Goal: Task Accomplishment & Management: Complete application form

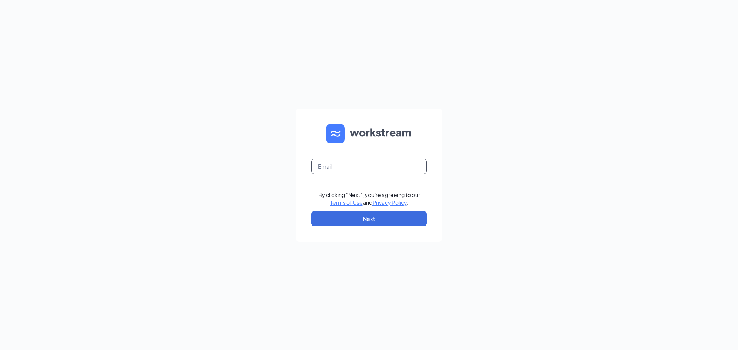
click at [387, 165] on input "text" at bounding box center [368, 166] width 115 height 15
type input "02219@chick-fil-a.com"
click at [373, 223] on button "Next" at bounding box center [368, 218] width 115 height 15
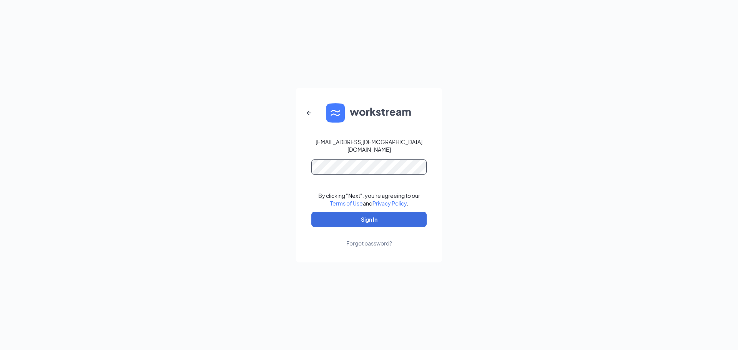
click at [311, 212] on button "Sign In" at bounding box center [368, 219] width 115 height 15
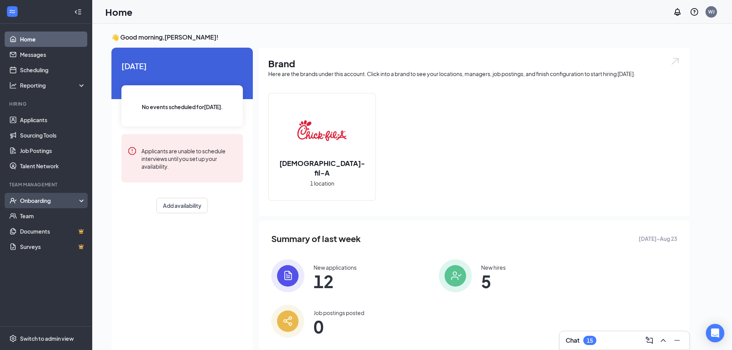
click at [40, 199] on div "Onboarding" at bounding box center [49, 201] width 59 height 8
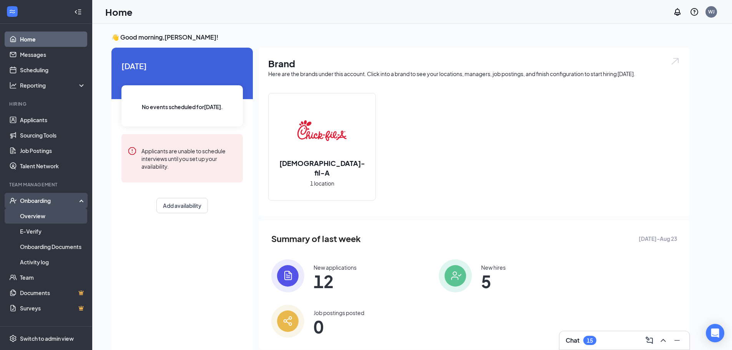
click at [30, 215] on link "Overview" at bounding box center [53, 215] width 66 height 15
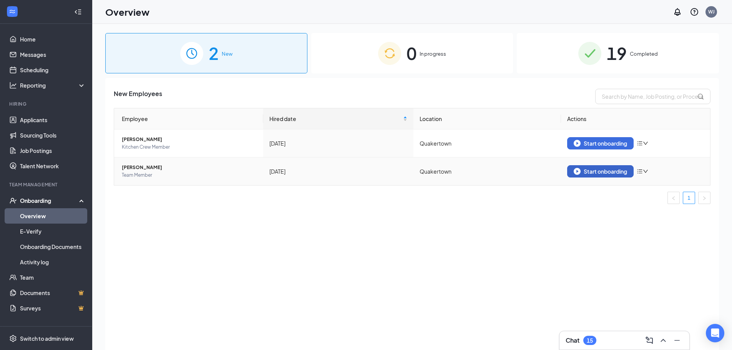
click at [611, 173] on div "Start onboarding" at bounding box center [600, 171] width 53 height 7
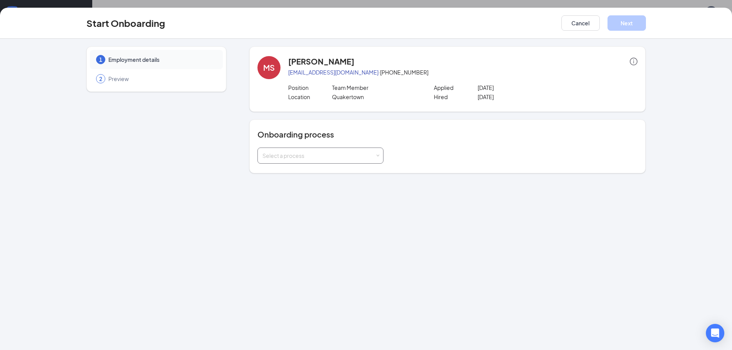
click at [378, 156] on span at bounding box center [377, 155] width 3 height 3
click at [309, 171] on li "new team member" at bounding box center [320, 172] width 126 height 14
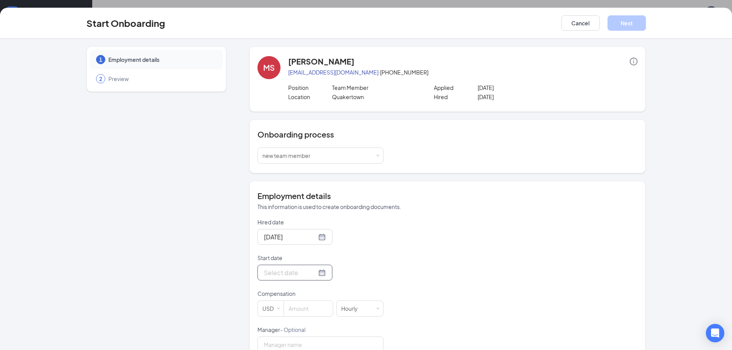
click at [312, 272] on div at bounding box center [295, 273] width 62 height 10
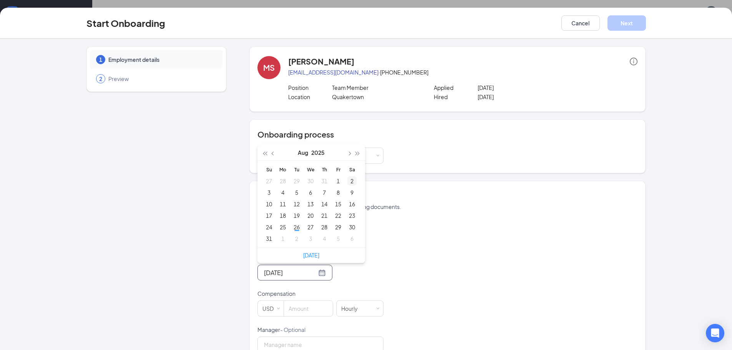
type input "[DATE]"
click at [347, 153] on span "button" at bounding box center [349, 154] width 4 height 4
type input "[DATE]"
click at [308, 181] on div "3" at bounding box center [310, 180] width 9 height 9
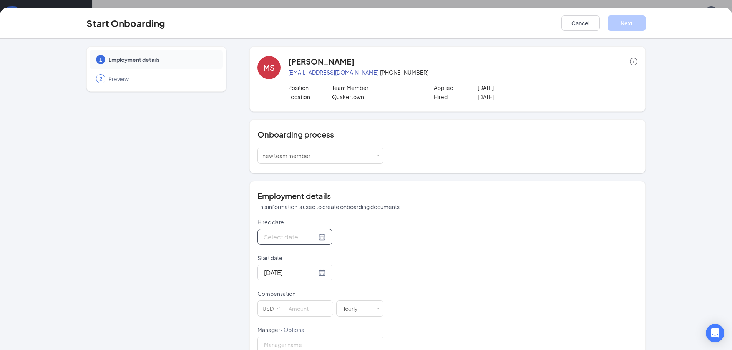
click at [314, 237] on div at bounding box center [295, 237] width 62 height 10
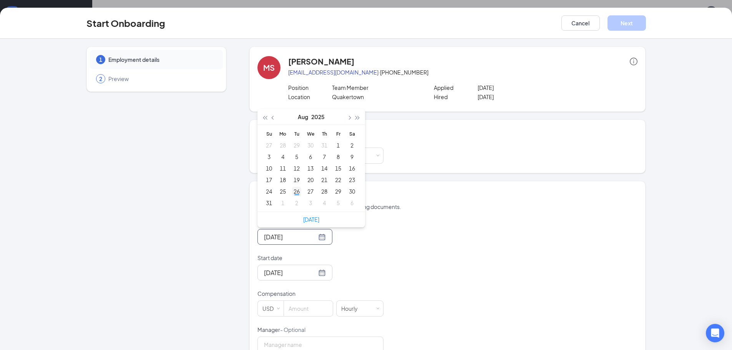
type input "[DATE]"
click at [295, 191] on div "26" at bounding box center [296, 191] width 9 height 9
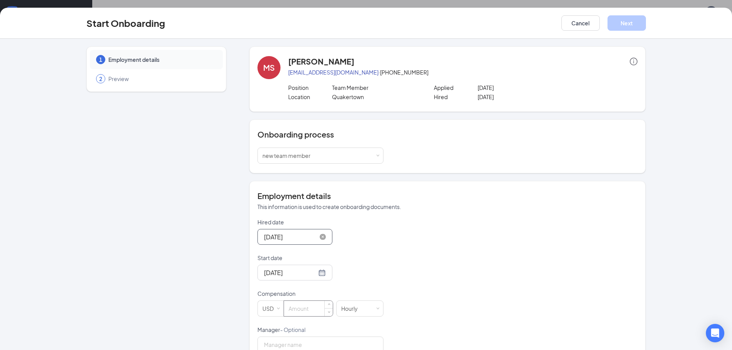
click at [316, 307] on input at bounding box center [308, 308] width 49 height 15
type input "10"
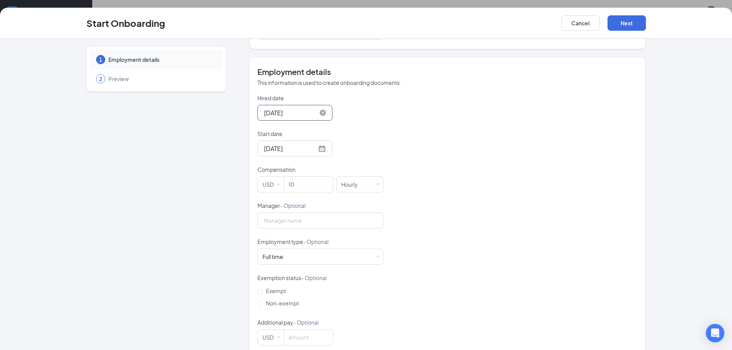
scroll to position [137, 0]
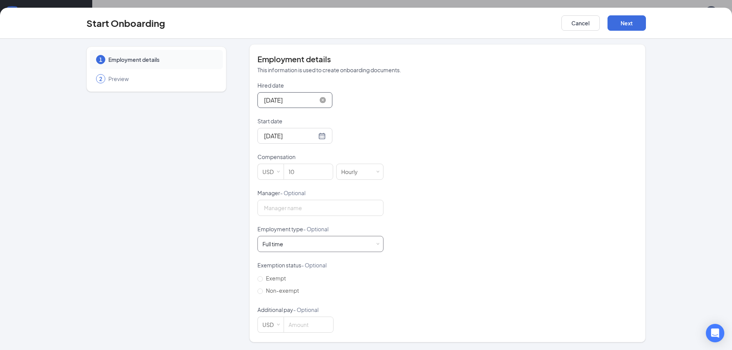
click at [376, 244] on span at bounding box center [377, 243] width 3 height 3
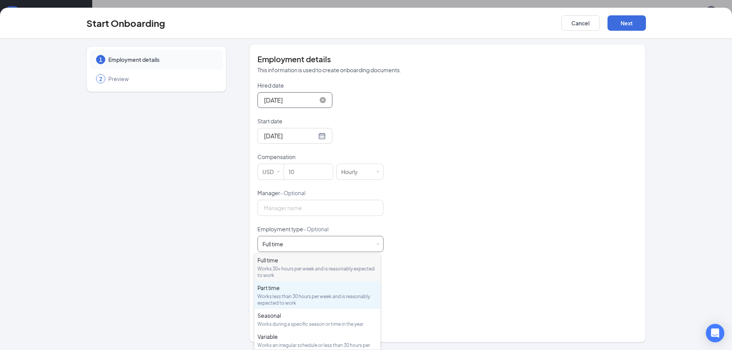
click at [277, 298] on div "Works less than 30 hours per week and is reasonably expected to work" at bounding box center [317, 299] width 120 height 13
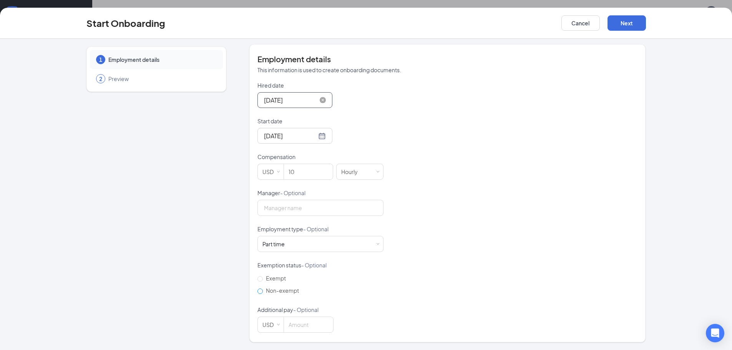
click at [257, 291] on input "Non-exempt" at bounding box center [259, 291] width 5 height 5
radio input "true"
click at [622, 20] on button "Next" at bounding box center [626, 22] width 38 height 15
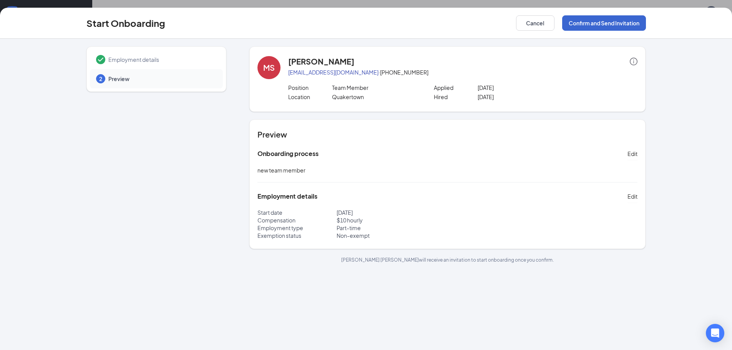
scroll to position [0, 0]
click at [622, 20] on button "Confirm and Send Invitation" at bounding box center [604, 22] width 84 height 15
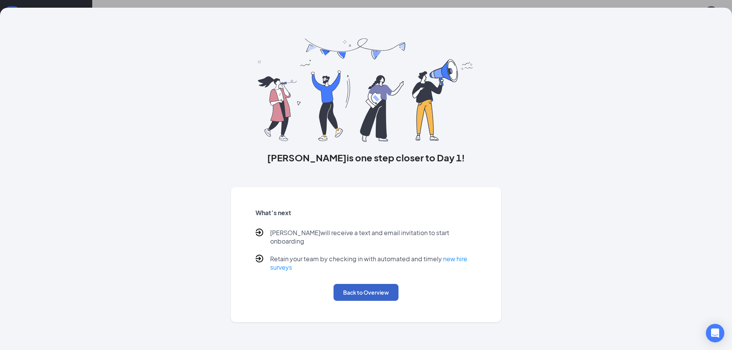
click at [344, 285] on button "Back to Overview" at bounding box center [366, 292] width 65 height 17
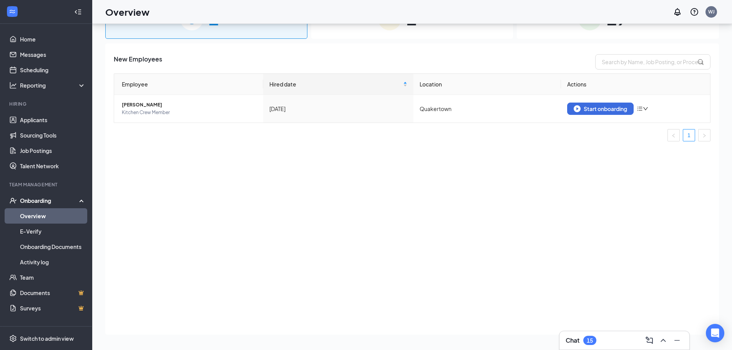
click at [38, 198] on div "Onboarding" at bounding box center [49, 201] width 59 height 8
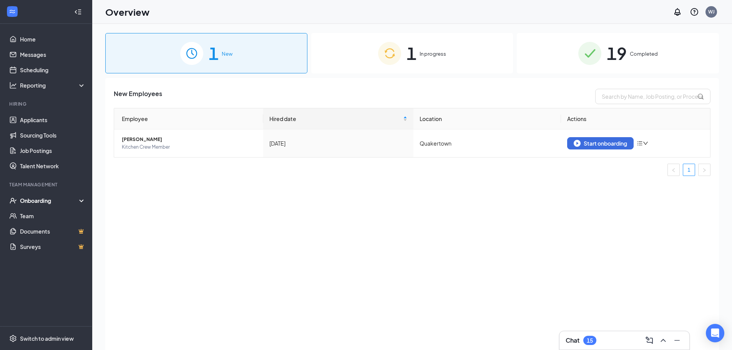
click at [424, 51] on span "In progress" at bounding box center [433, 54] width 27 height 8
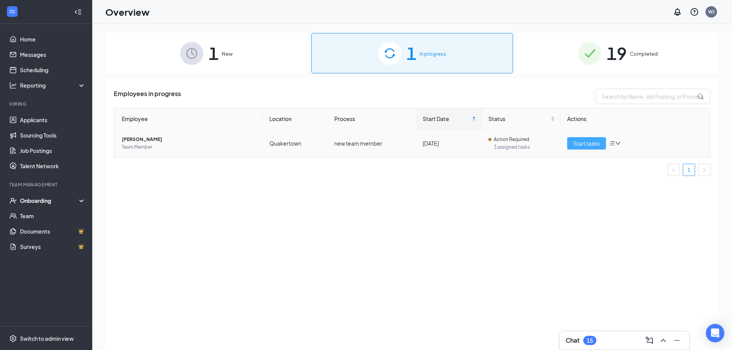
click at [582, 144] on span "Start tasks" at bounding box center [586, 143] width 27 height 8
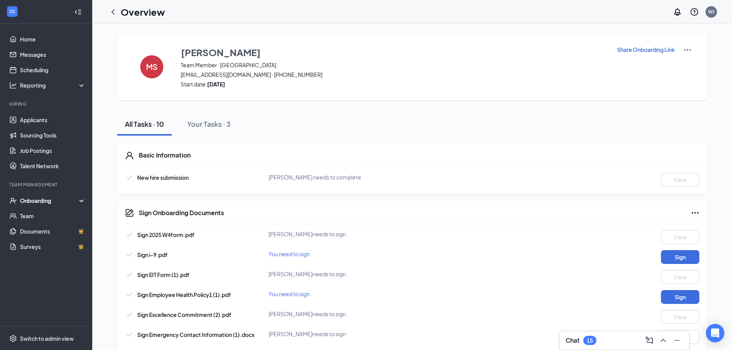
click at [621, 50] on p "Share Onboarding Link" at bounding box center [646, 50] width 58 height 8
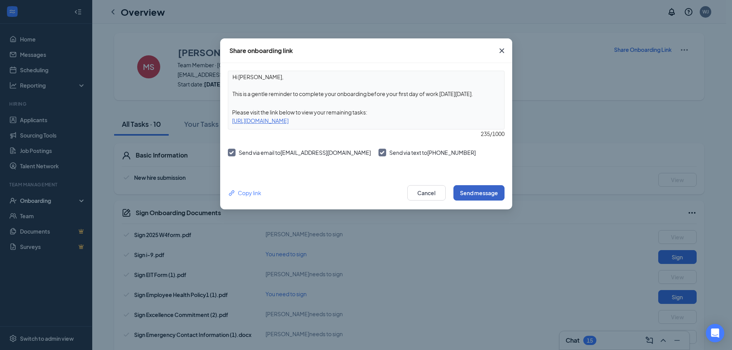
click at [485, 190] on button "Send message" at bounding box center [478, 192] width 51 height 15
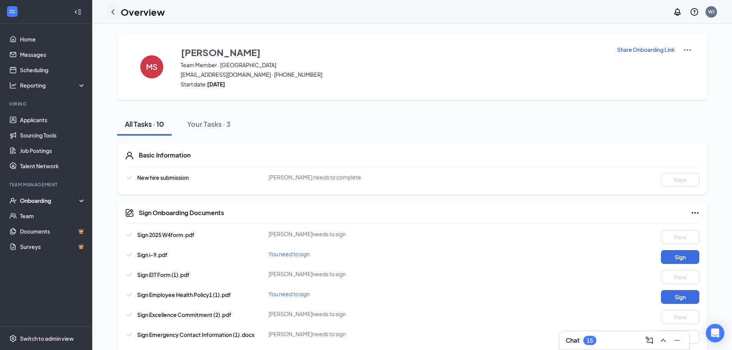
click at [113, 11] on icon "ChevronLeft" at bounding box center [112, 11] width 9 height 9
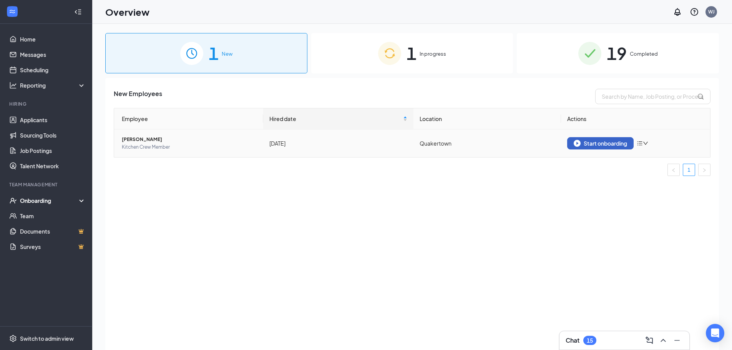
click at [611, 144] on div "Start onboarding" at bounding box center [600, 143] width 53 height 7
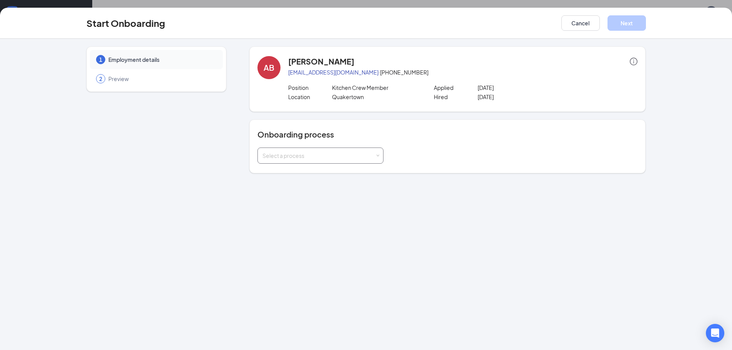
click at [378, 154] on span at bounding box center [377, 155] width 3 height 3
click at [322, 174] on li "new team member" at bounding box center [320, 172] width 126 height 14
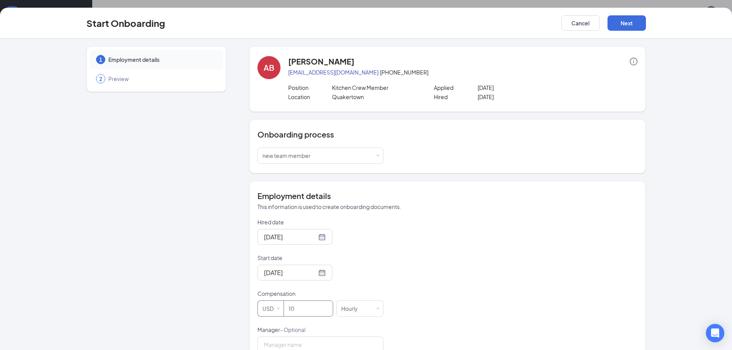
drag, startPoint x: 297, startPoint y: 310, endPoint x: 267, endPoint y: 311, distance: 29.2
click at [269, 311] on span "USD 10" at bounding box center [296, 308] width 79 height 16
type input "13"
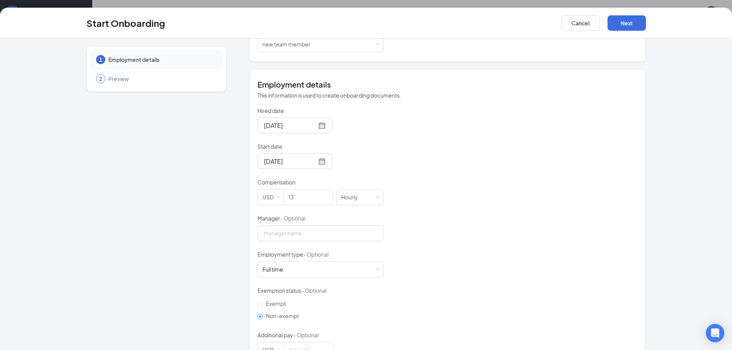
scroll to position [137, 0]
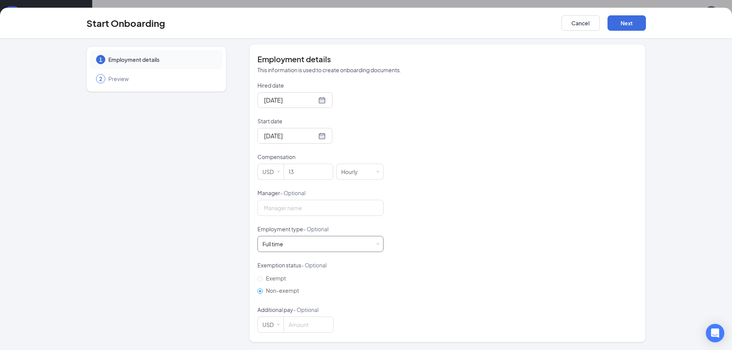
click at [372, 243] on div "Full time Works 30+ hours per week and is reasonably expected to work" at bounding box center [320, 243] width 116 height 15
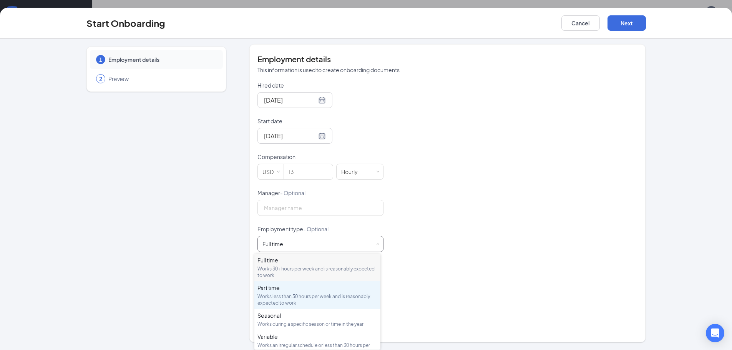
click at [259, 294] on div "Works less than 30 hours per week and is reasonably expected to work" at bounding box center [317, 299] width 120 height 13
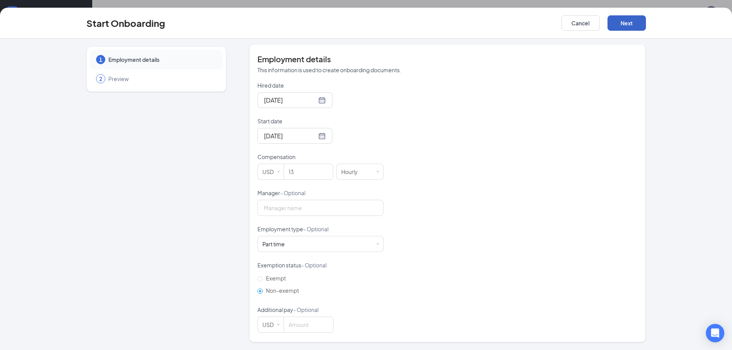
click at [625, 22] on button "Next" at bounding box center [626, 22] width 38 height 15
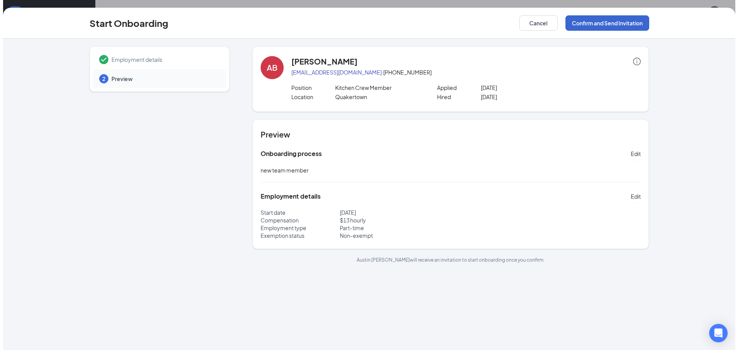
scroll to position [0, 0]
click at [625, 22] on button "Confirm and Send Invitation" at bounding box center [604, 22] width 84 height 15
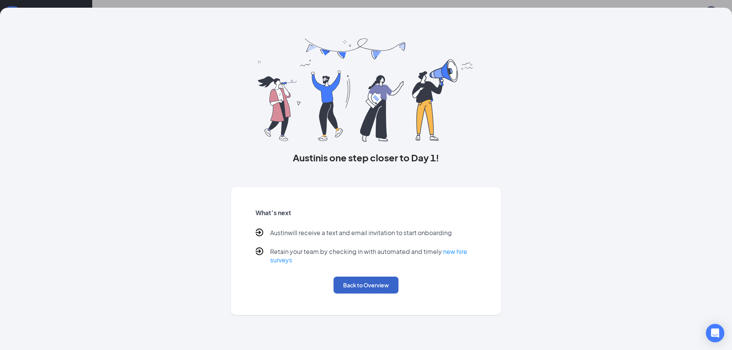
click at [374, 284] on button "Back to Overview" at bounding box center [366, 285] width 65 height 17
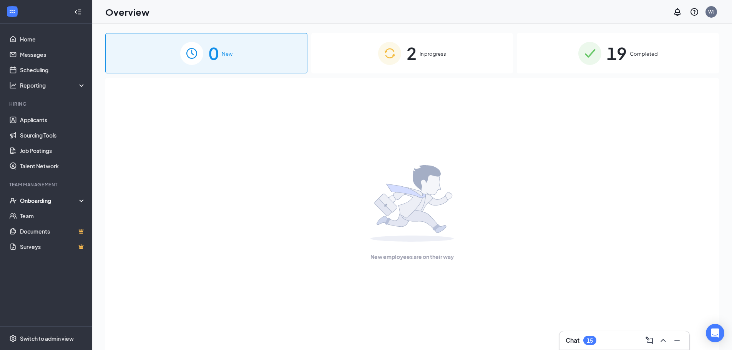
click at [438, 51] on span "In progress" at bounding box center [433, 54] width 27 height 8
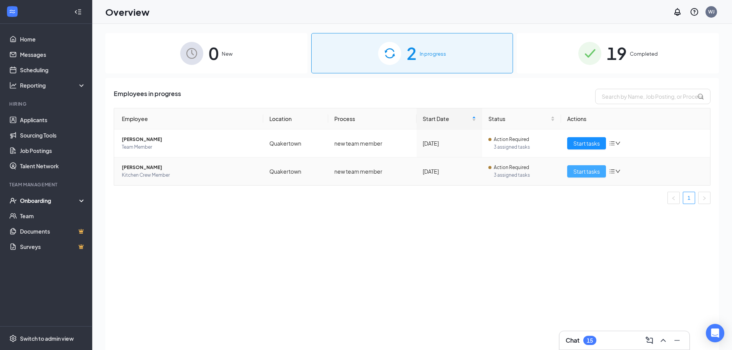
click at [579, 173] on span "Start tasks" at bounding box center [586, 171] width 27 height 8
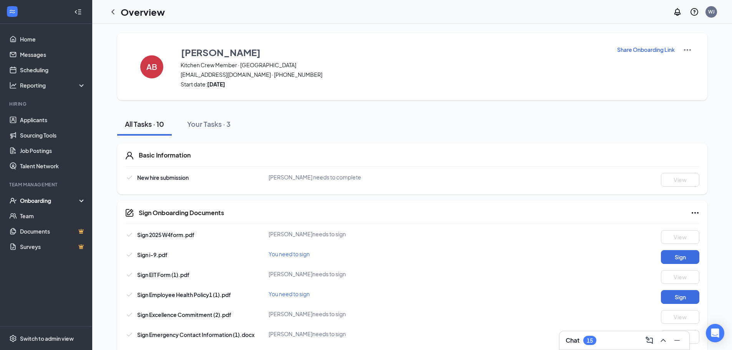
click at [630, 49] on p "Share Onboarding Link" at bounding box center [646, 50] width 58 height 8
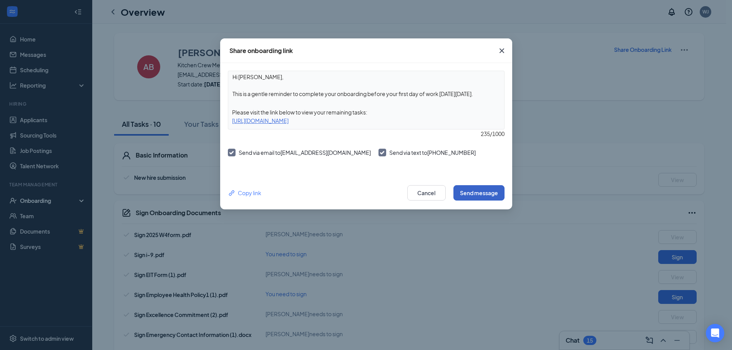
click at [484, 191] on button "Send message" at bounding box center [478, 192] width 51 height 15
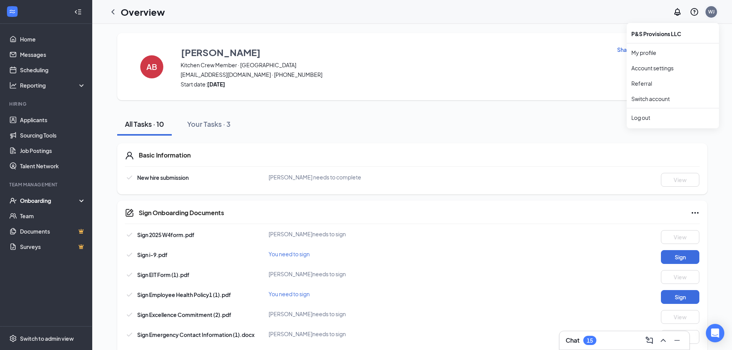
click at [710, 11] on div "WJ" at bounding box center [711, 11] width 7 height 7
click at [639, 117] on div "Log out" at bounding box center [672, 118] width 83 height 8
